Goal: Find specific page/section: Find specific page/section

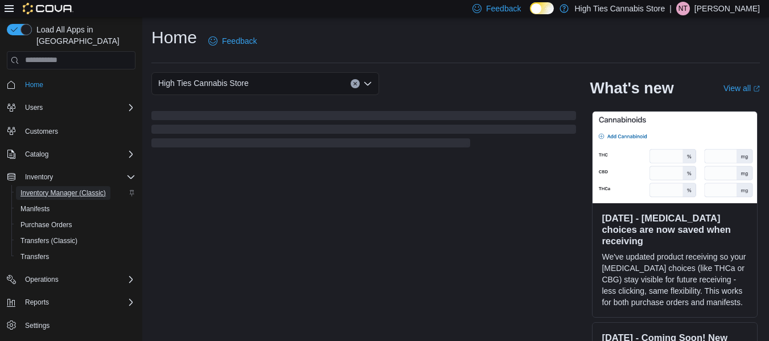
click at [89, 188] on span "Inventory Manager (Classic)" at bounding box center [62, 192] width 85 height 9
